Goal: Task Accomplishment & Management: Manage account settings

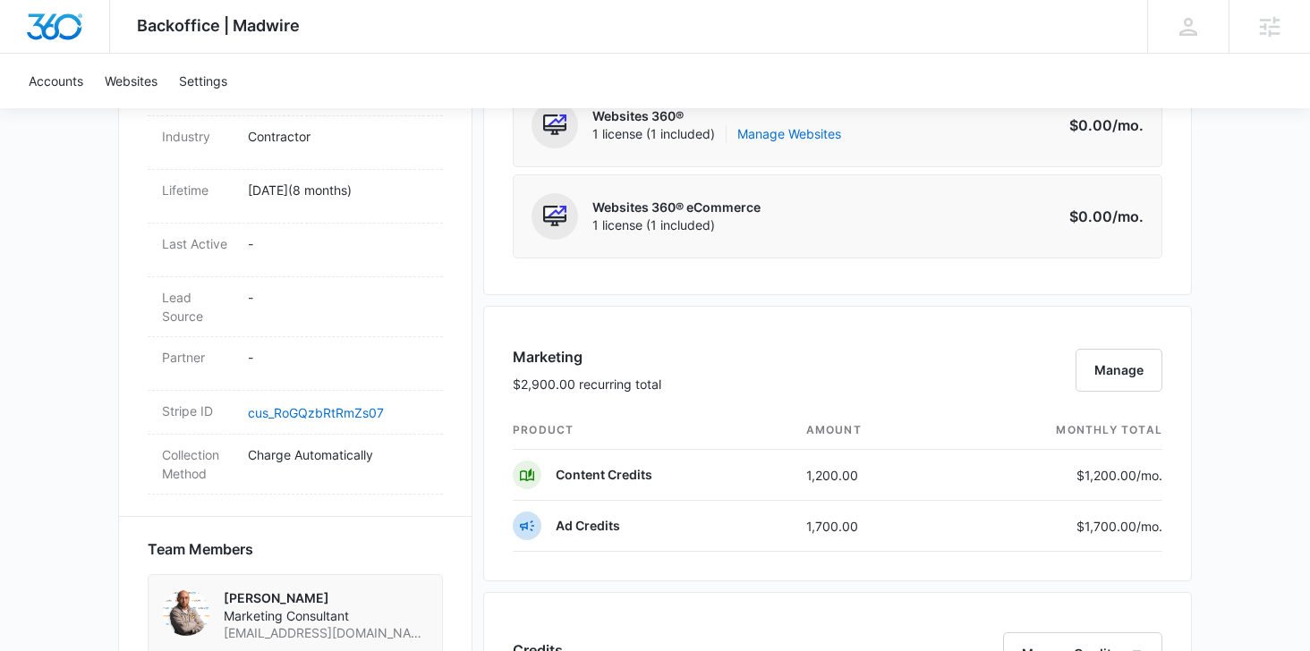
scroll to position [902, 0]
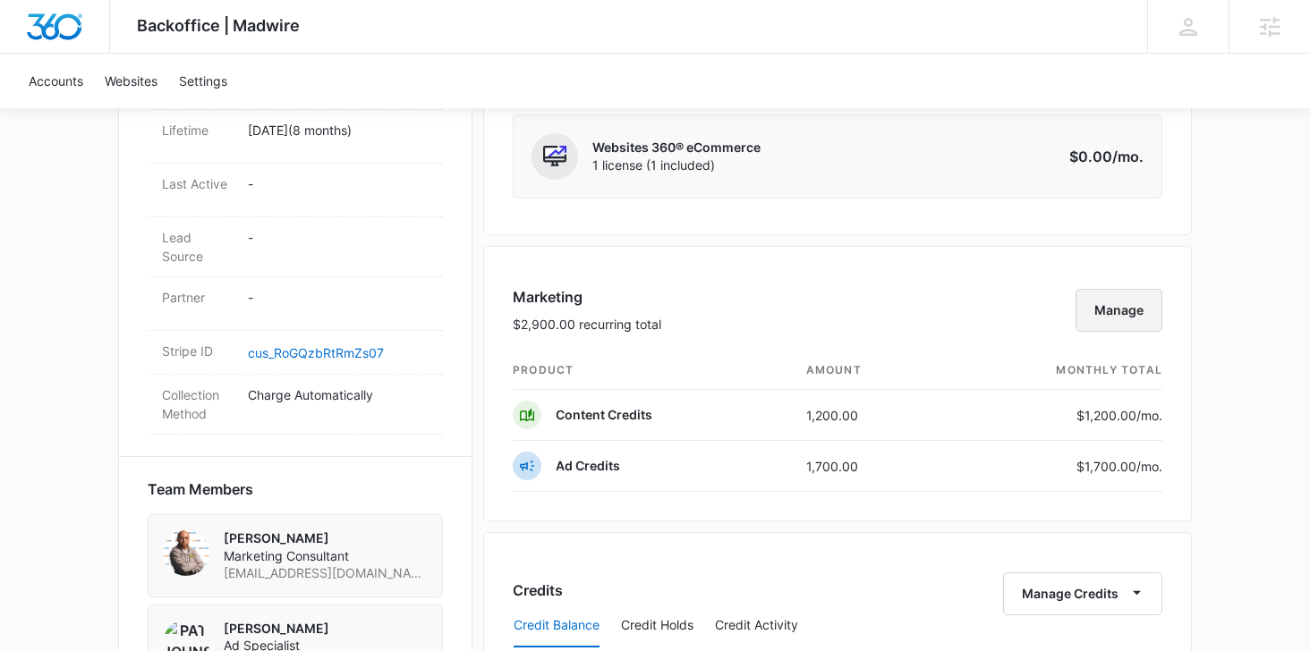
click at [1146, 313] on button "Manage" at bounding box center [1118, 310] width 87 height 43
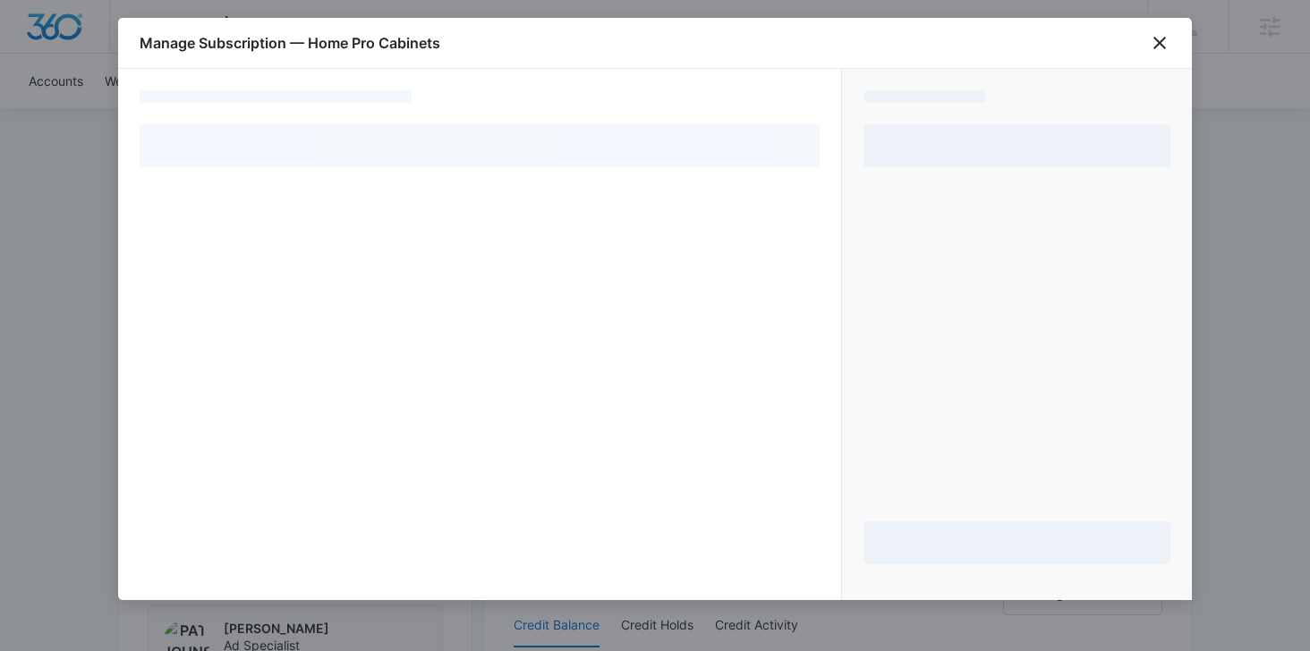
select select "pm_1R6XZvA4n8RTgNjUXkE1vFYe"
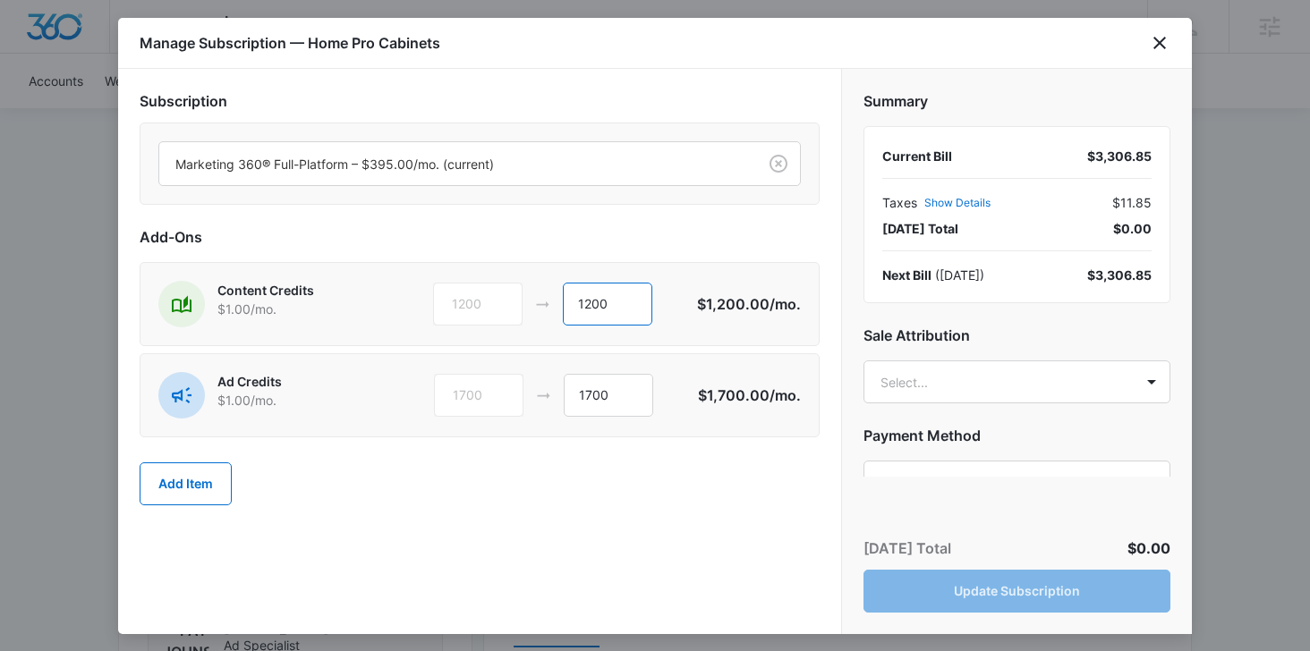
click at [606, 305] on input "1200" at bounding box center [607, 304] width 89 height 43
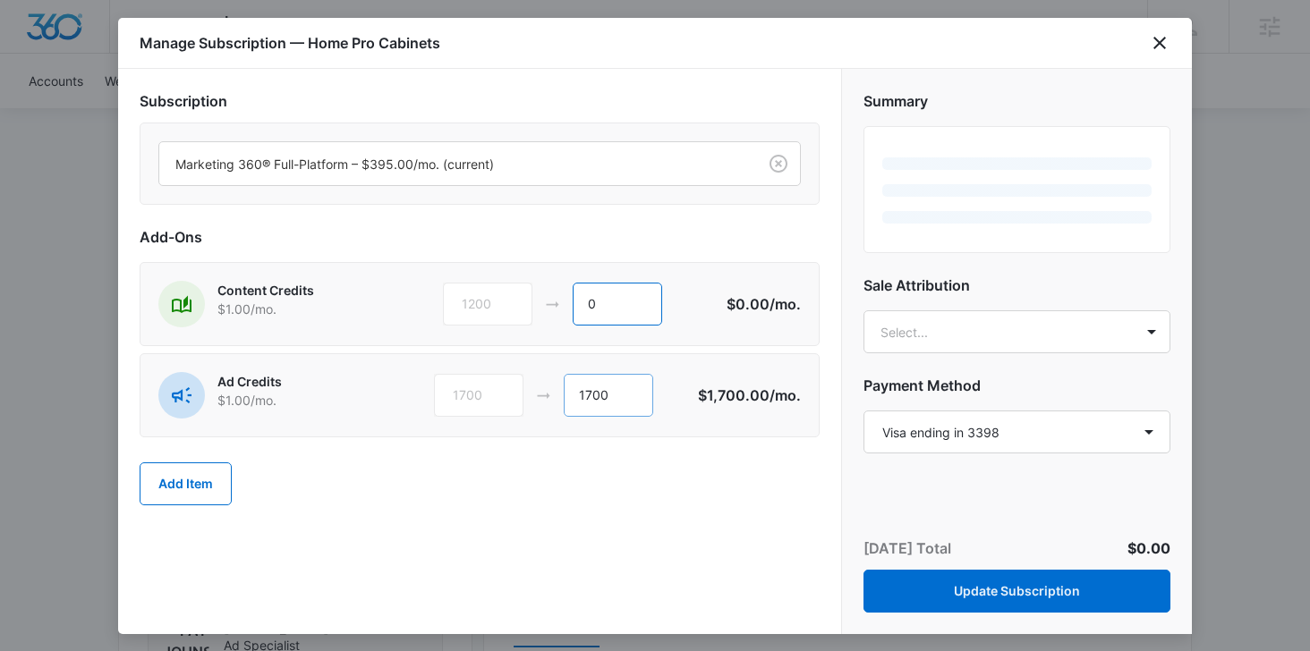
type input "0"
click at [591, 389] on input "1700" at bounding box center [608, 395] width 89 height 43
type input "0"
click at [669, 532] on div "Subscription Marketing 360® Full-Platform – $395.00/mo. (current) Add-Ons Conte…" at bounding box center [479, 351] width 723 height 565
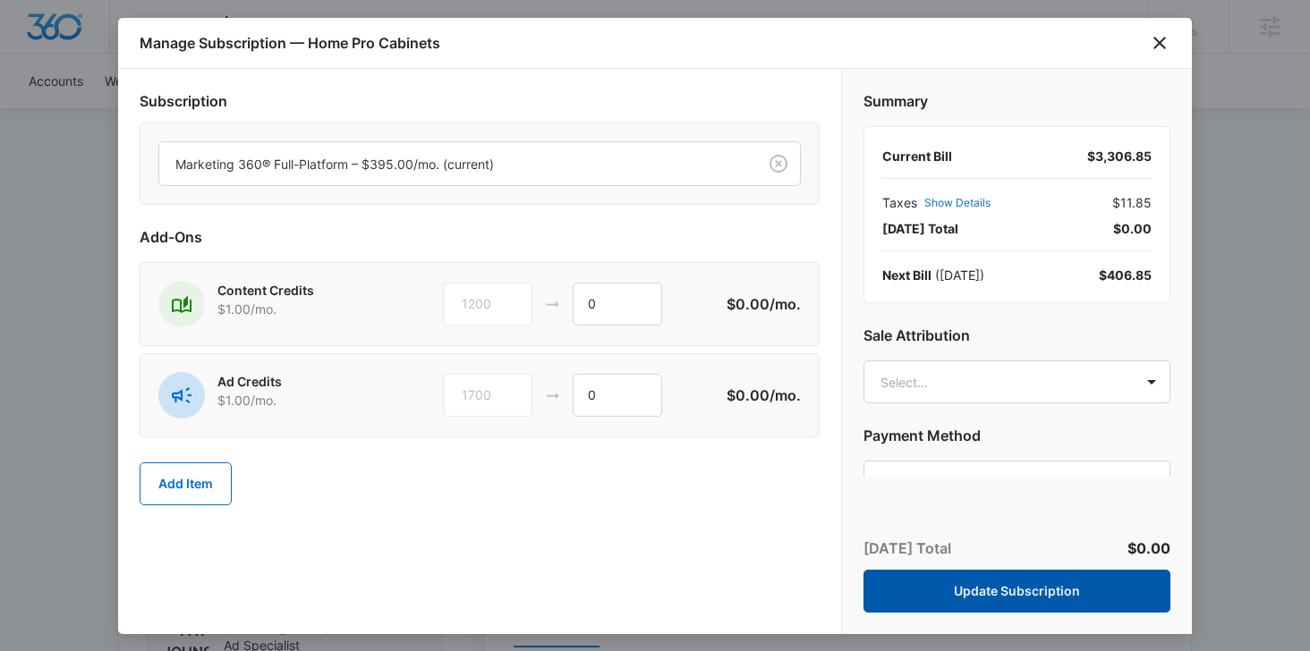
click at [953, 590] on button "Update Subscription" at bounding box center [1016, 591] width 307 height 43
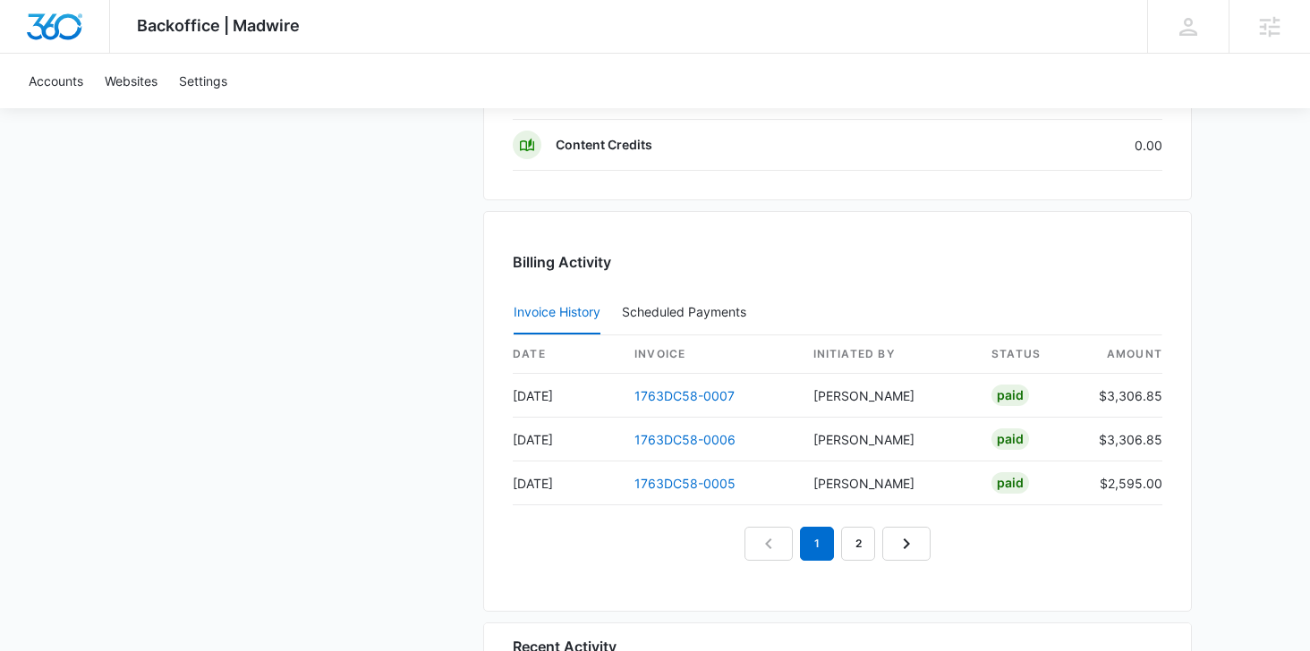
scroll to position [1708, 0]
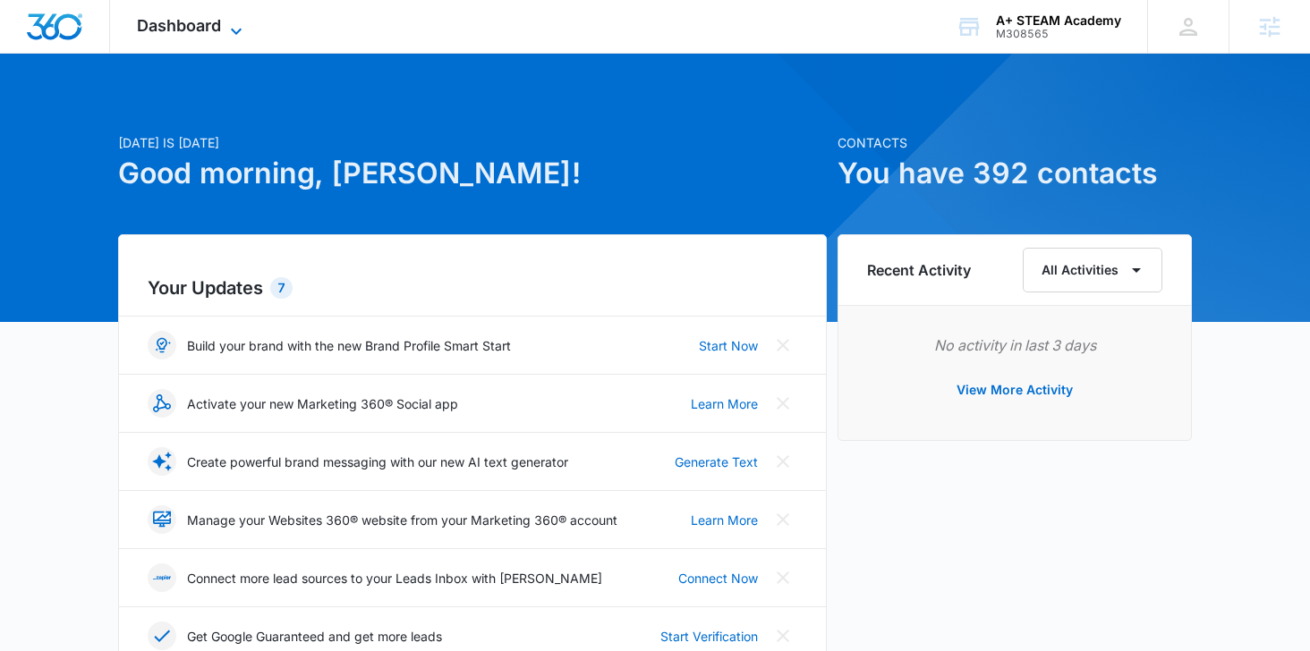
click at [164, 30] on span "Dashboard" at bounding box center [179, 25] width 84 height 19
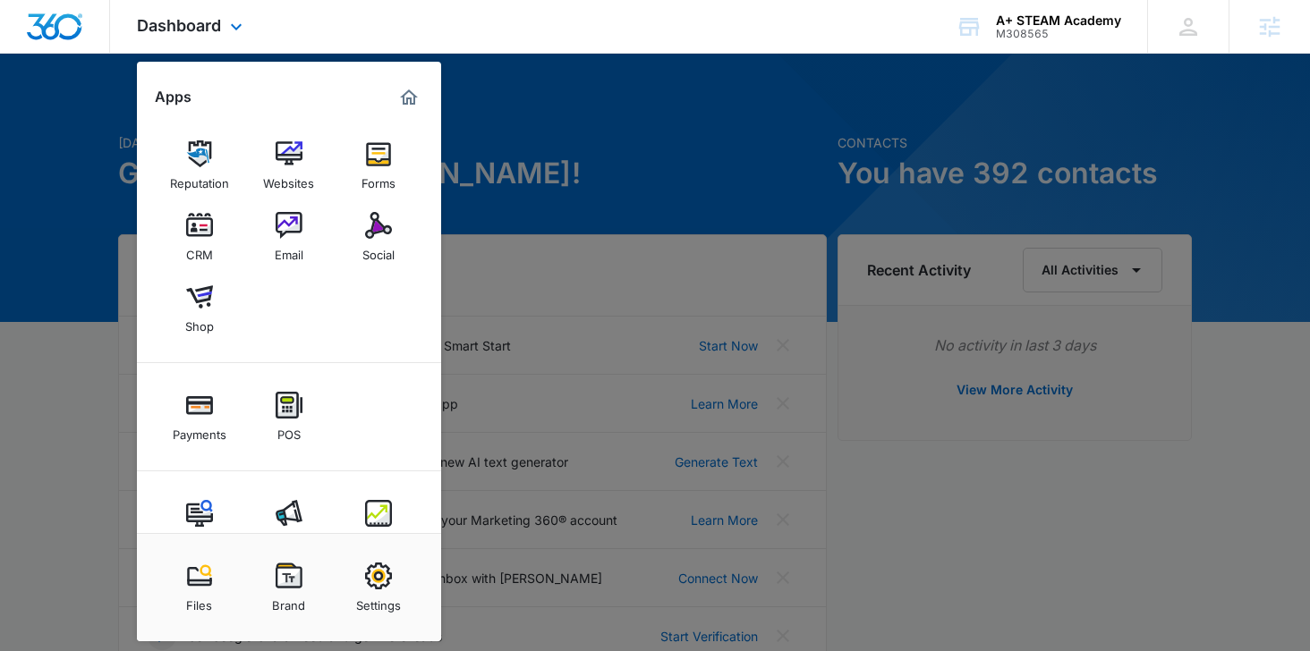
scroll to position [47, 0]
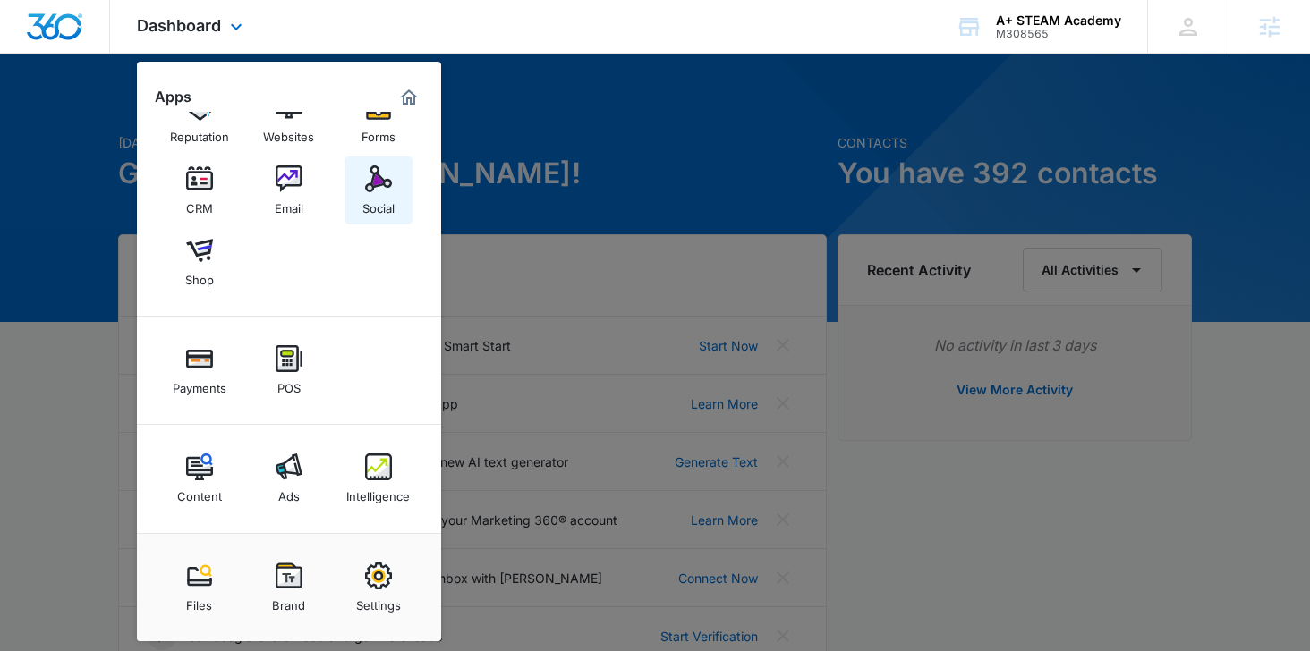
click at [370, 214] on div "Social" at bounding box center [378, 203] width 32 height 23
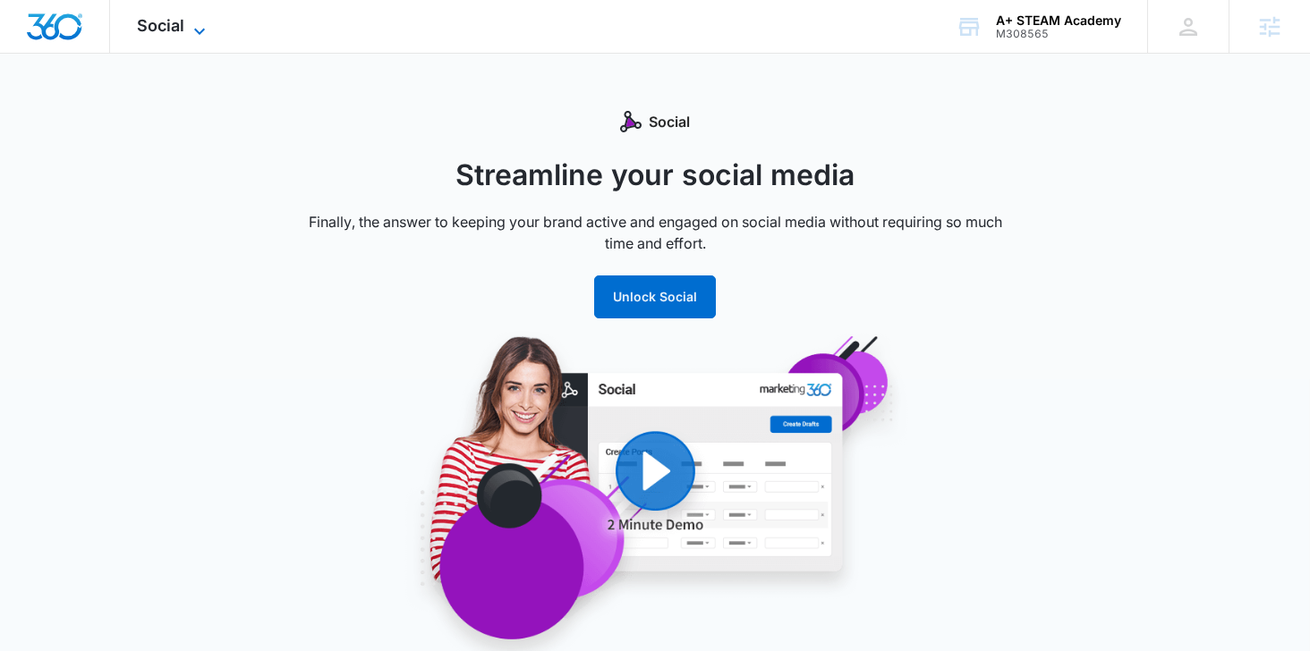
click at [179, 31] on span "Social" at bounding box center [160, 25] width 47 height 19
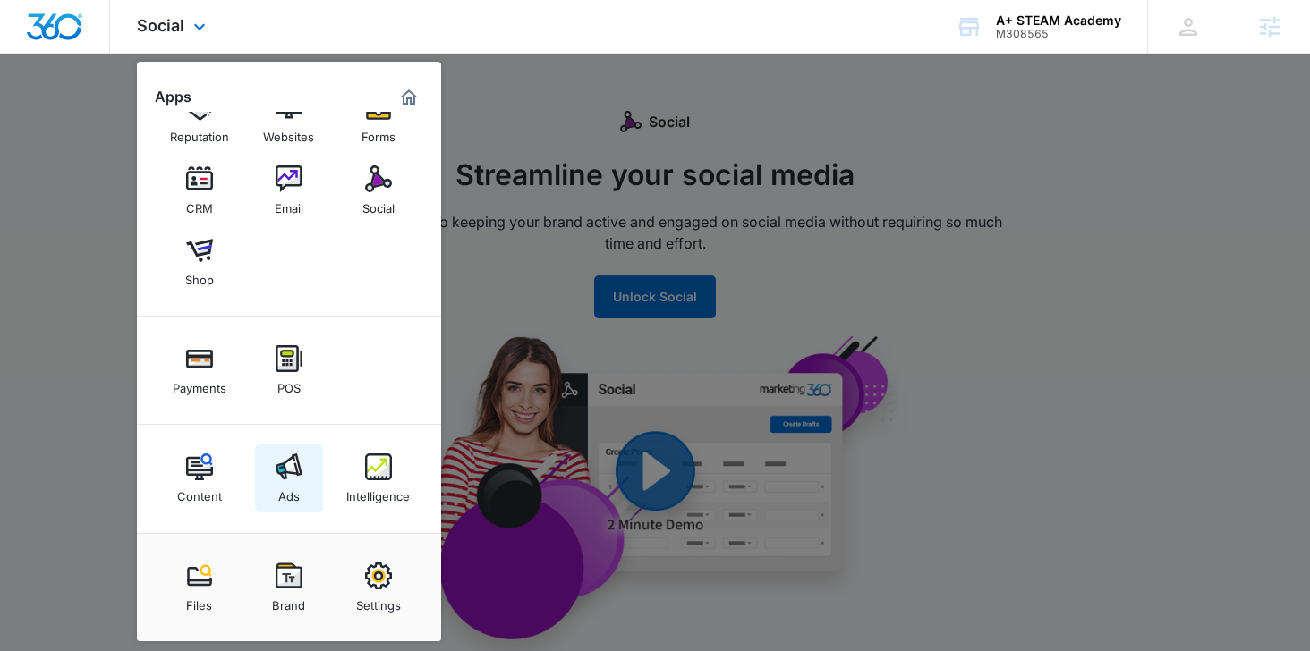
click at [303, 471] on link "Ads" at bounding box center [289, 479] width 68 height 68
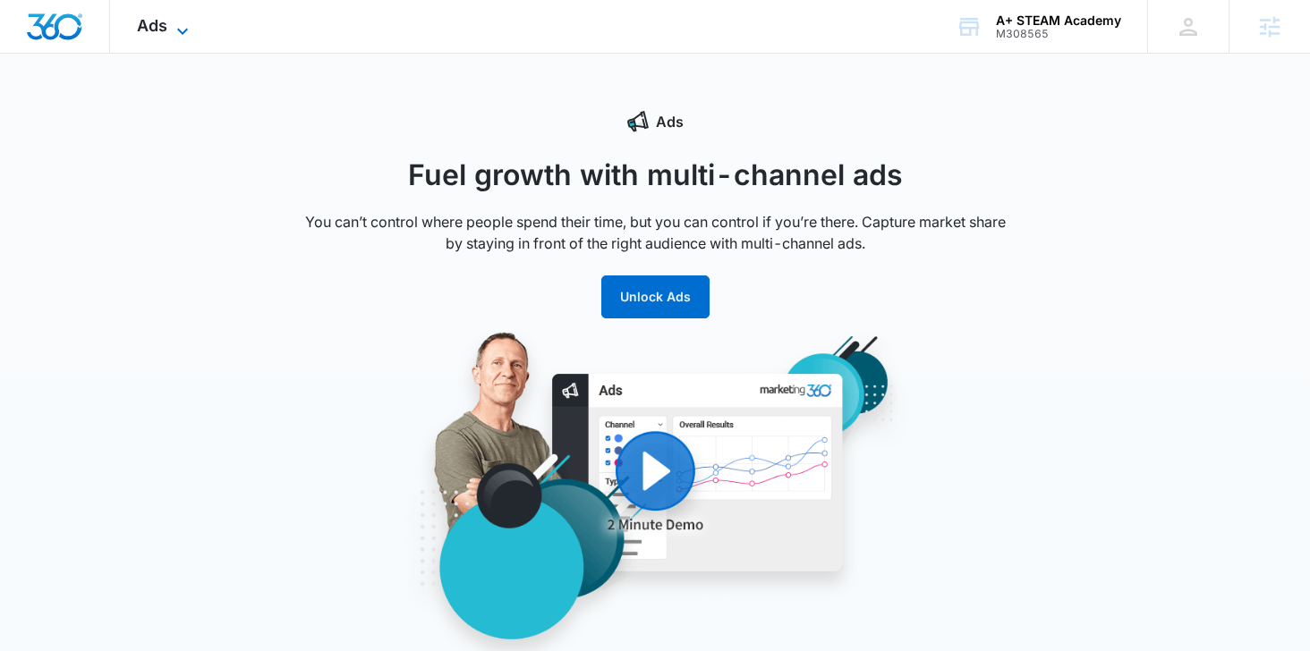
click at [189, 28] on icon at bounding box center [182, 31] width 21 height 21
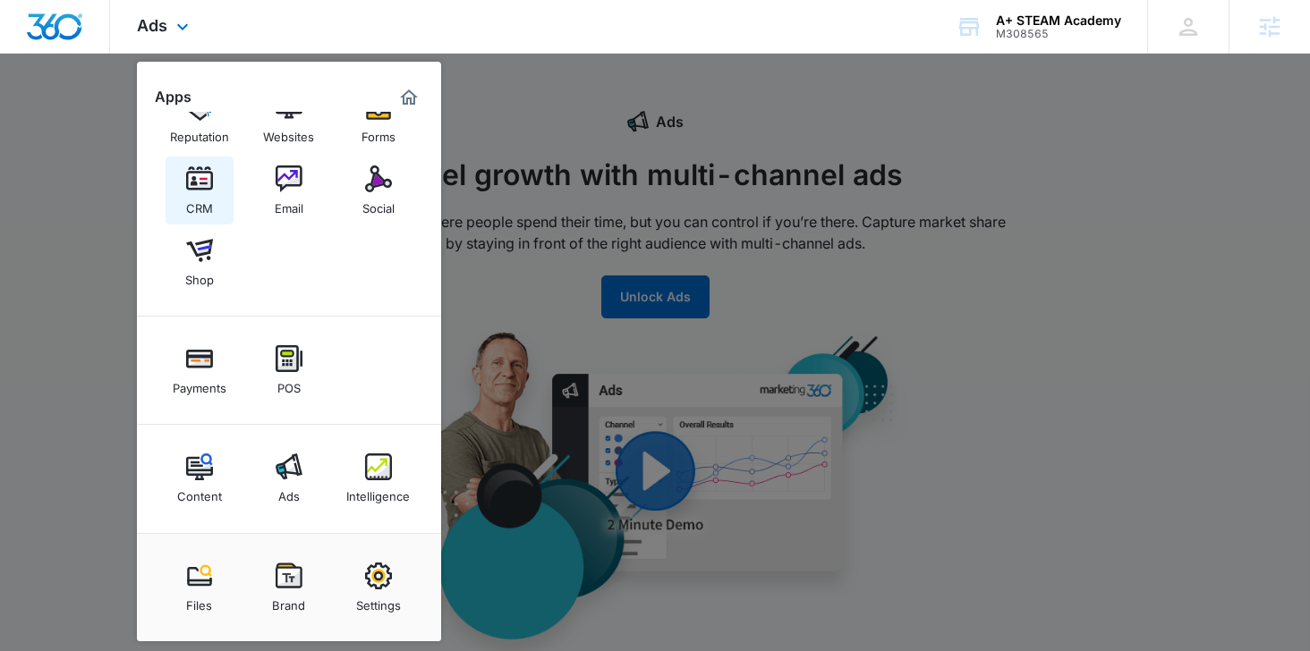
click at [186, 183] on img at bounding box center [199, 179] width 27 height 27
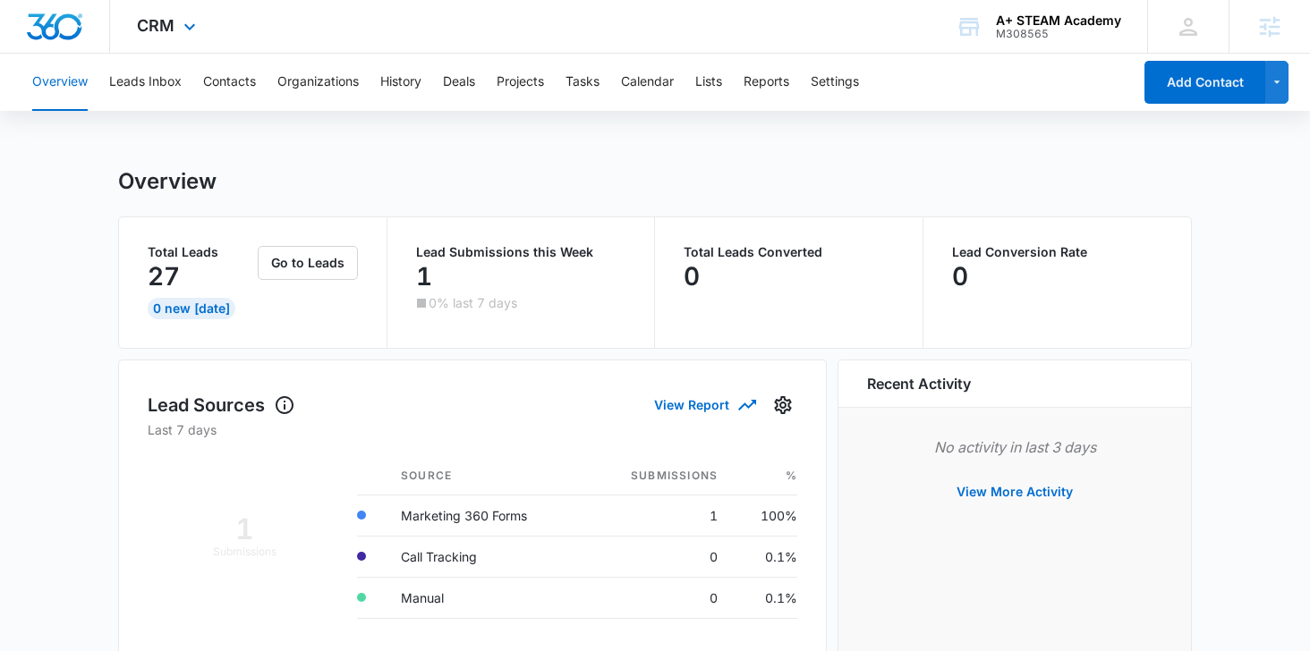
click at [172, 36] on div "CRM Apps Reputation Websites Forms CRM Email Social Shop Payments POS Content A…" at bounding box center [168, 26] width 117 height 53
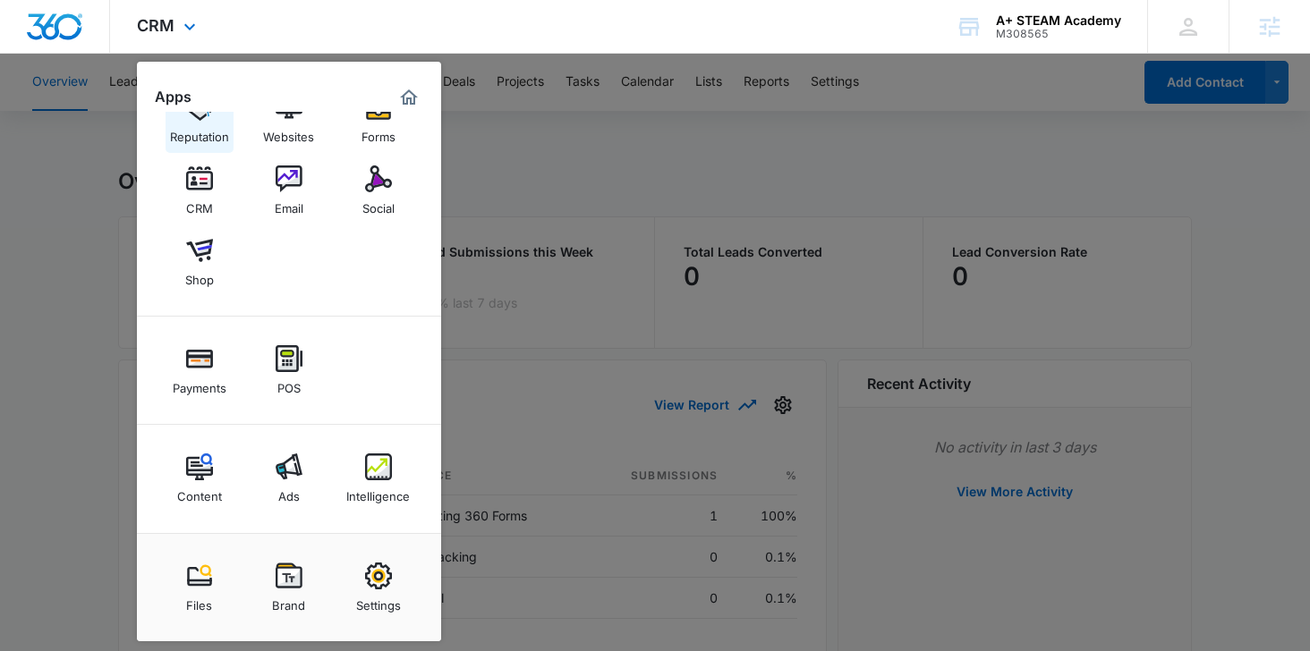
click at [213, 128] on div "Reputation" at bounding box center [199, 132] width 59 height 23
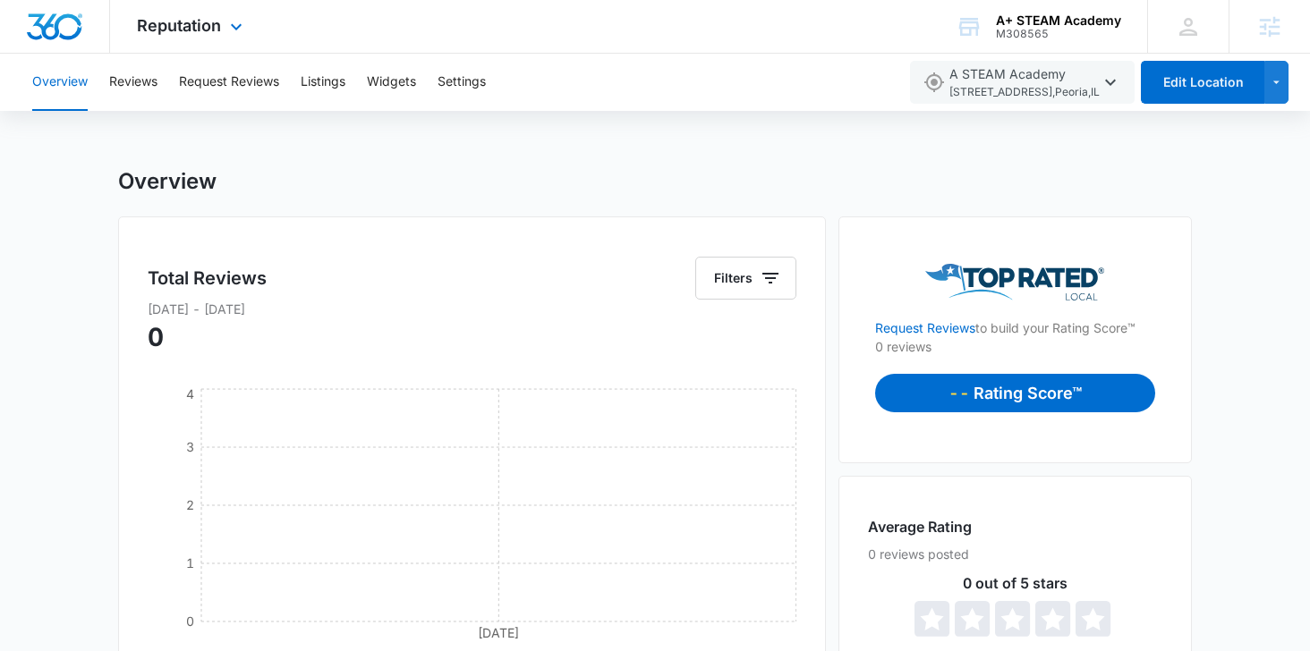
click at [199, 13] on div "Reputation Apps Reputation Websites Forms CRM Email Social Shop Payments POS Co…" at bounding box center [192, 26] width 164 height 53
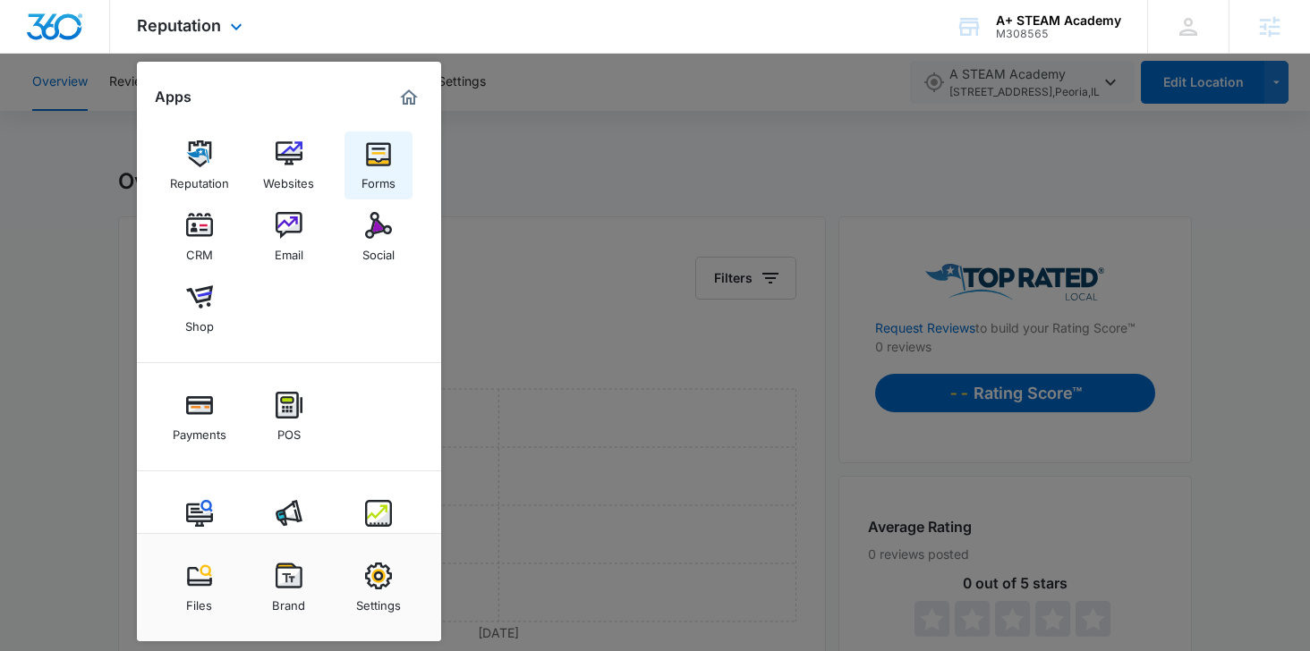
click at [387, 175] on div "Forms" at bounding box center [378, 178] width 34 height 23
